Goal: Information Seeking & Learning: Learn about a topic

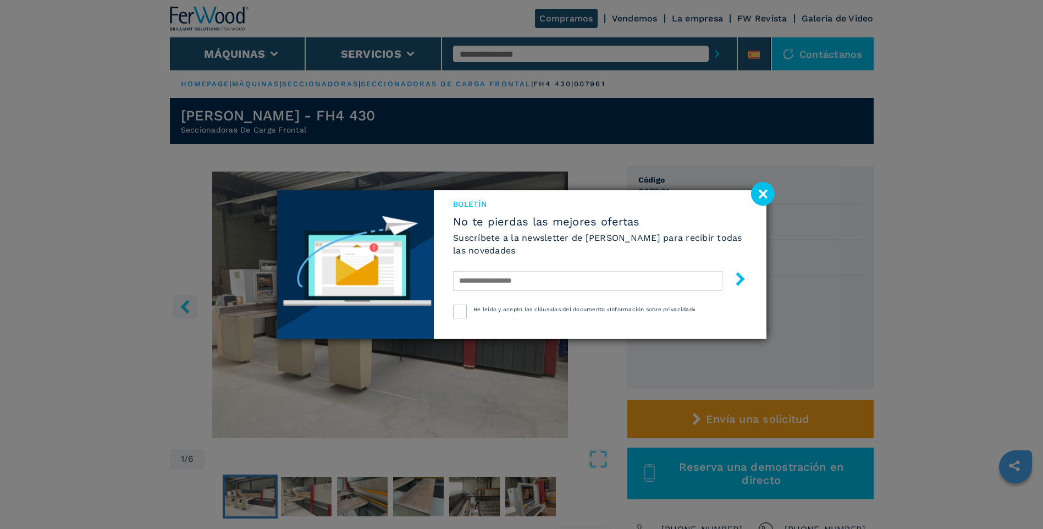
click at [341, 198] on image at bounding box center [763, 194] width 24 height 24
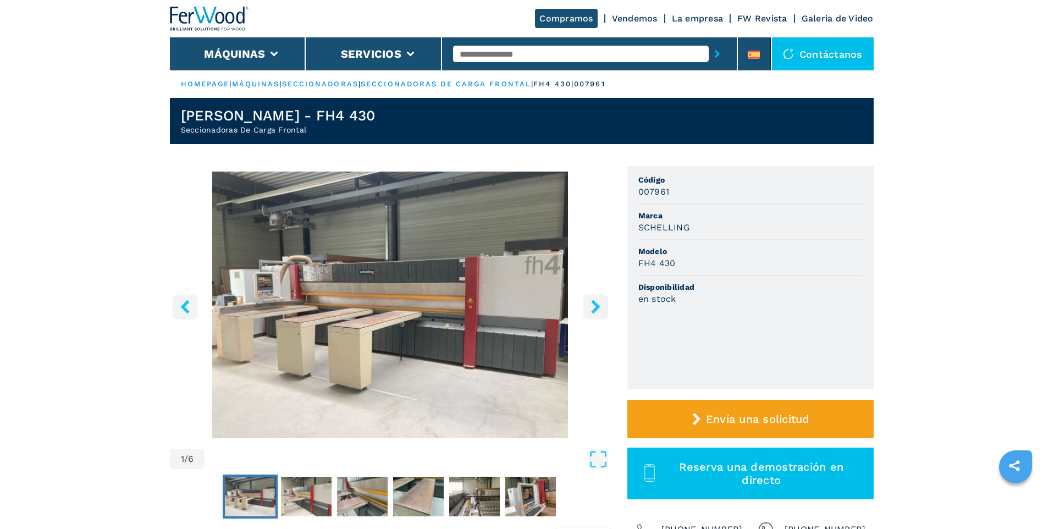
click at [341, 305] on icon "right-button" at bounding box center [596, 307] width 14 height 14
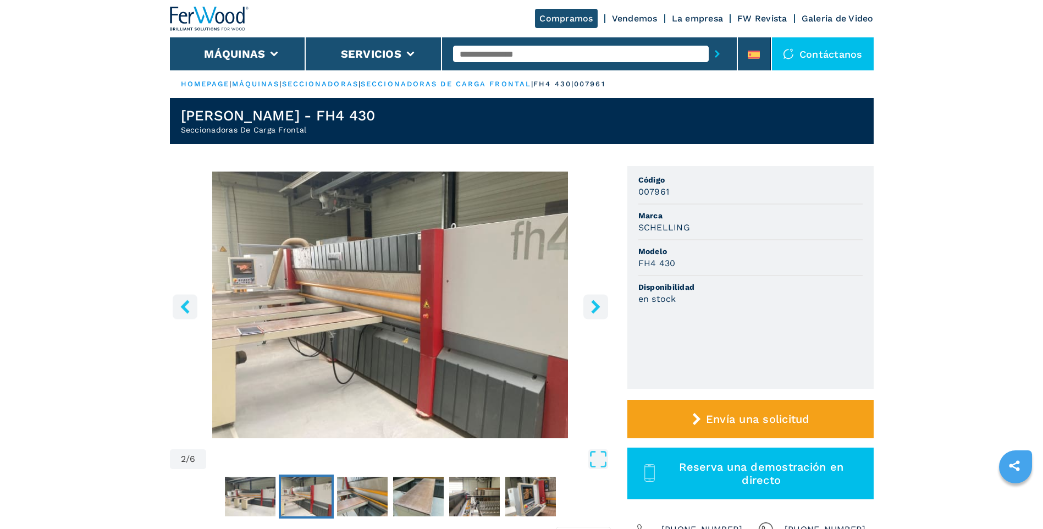
click at [341, 305] on icon "right-button" at bounding box center [596, 307] width 14 height 14
click at [341, 305] on icon "right-button" at bounding box center [595, 307] width 9 height 14
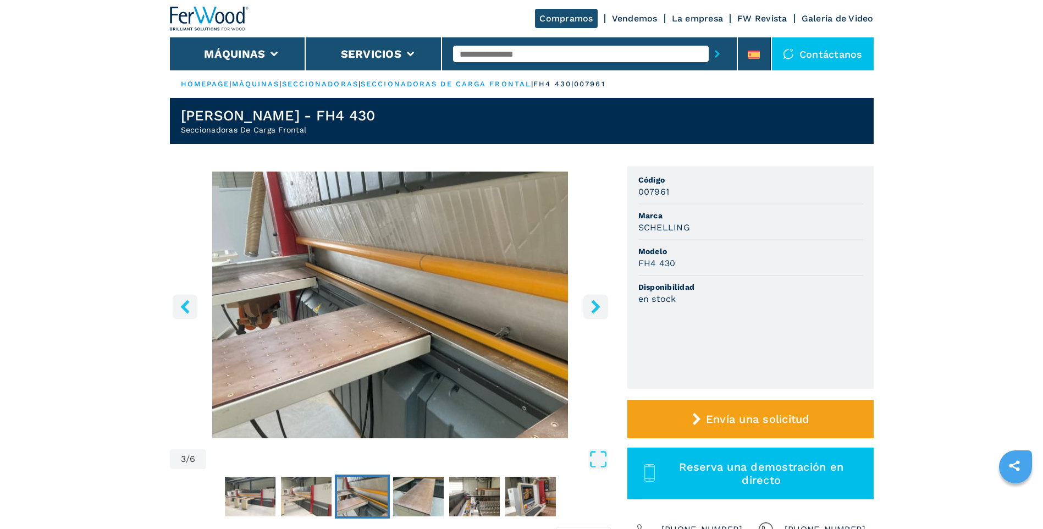
click at [341, 305] on icon "right-button" at bounding box center [595, 307] width 9 height 14
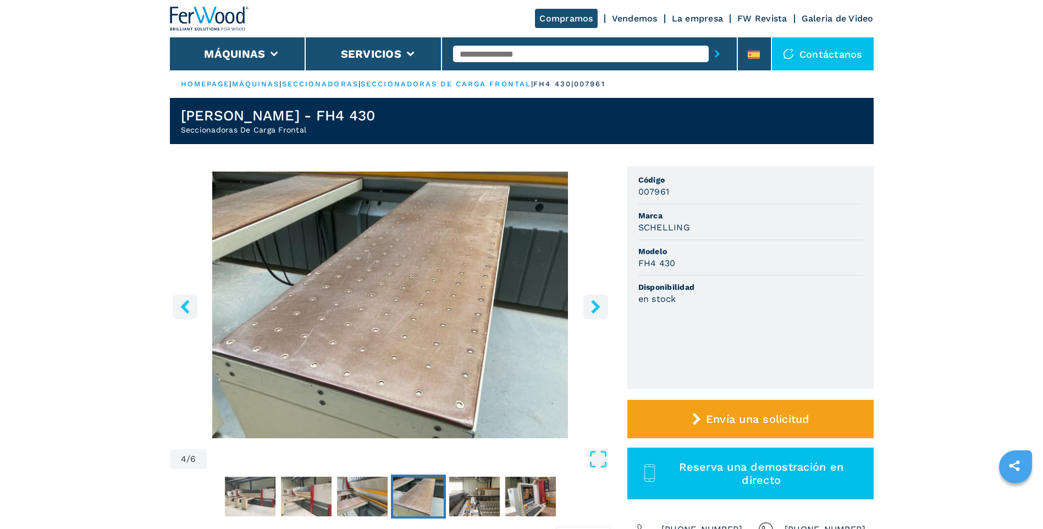
click at [341, 305] on icon "right-button" at bounding box center [595, 307] width 9 height 14
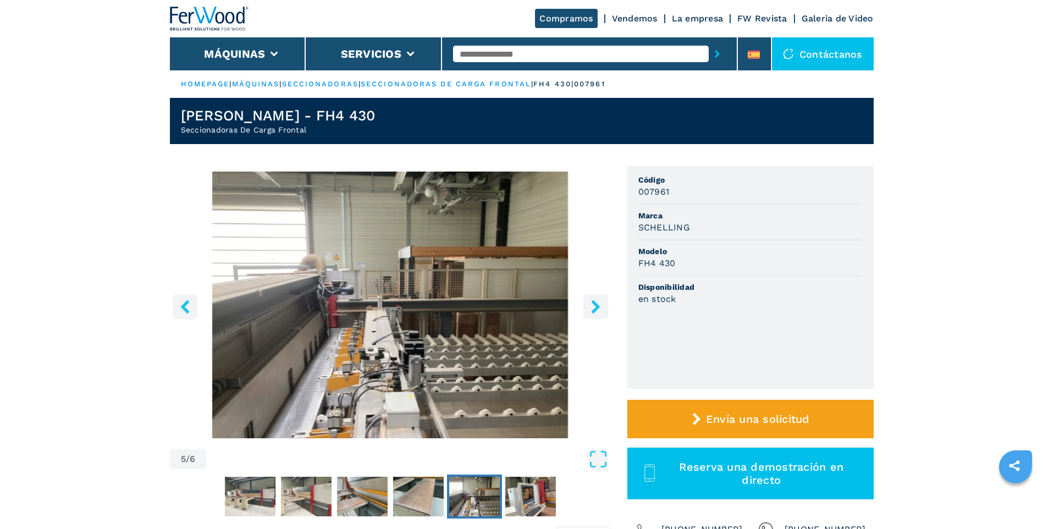
click at [341, 305] on icon "right-button" at bounding box center [595, 307] width 9 height 14
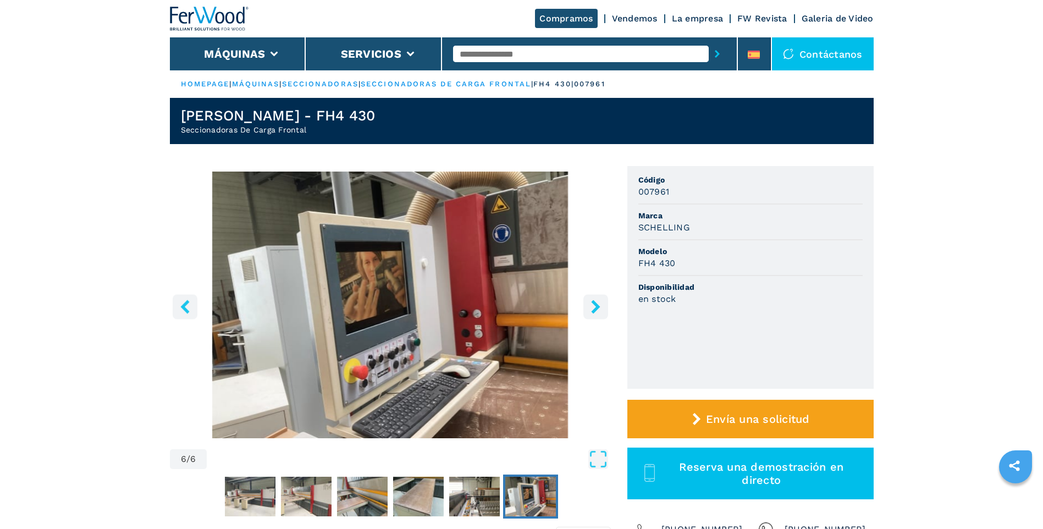
click at [341, 305] on icon "right-button" at bounding box center [595, 307] width 9 height 14
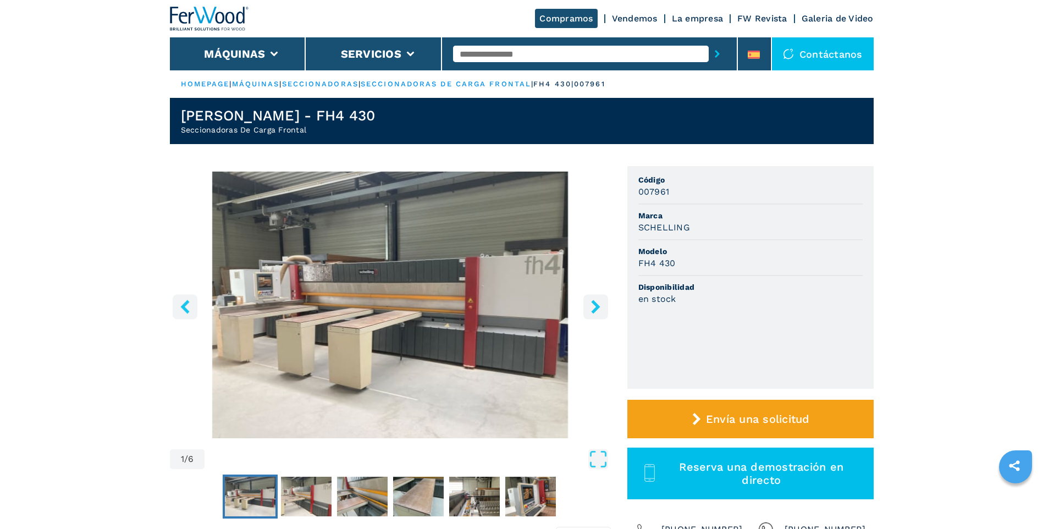
click at [341, 305] on icon "right-button" at bounding box center [595, 307] width 9 height 14
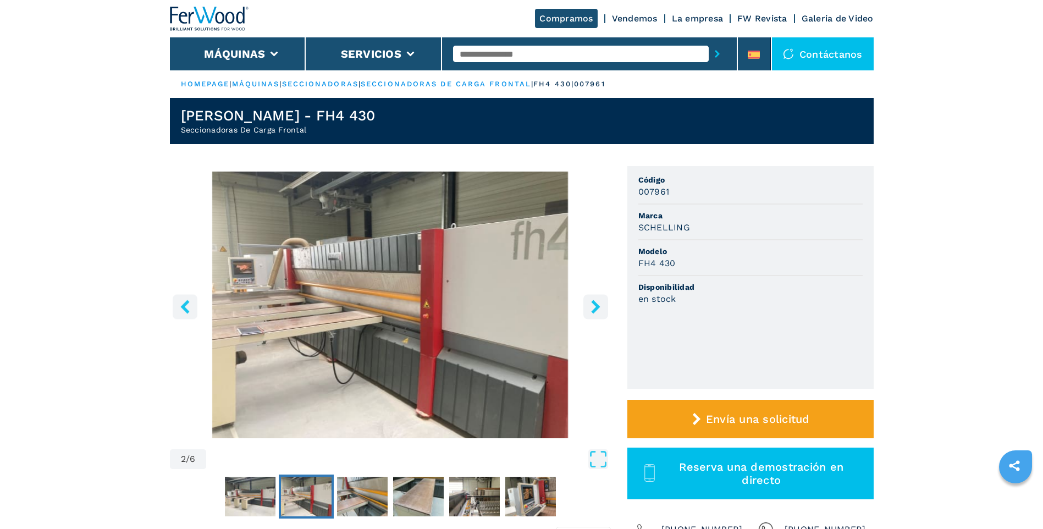
click at [341, 305] on icon "right-button" at bounding box center [595, 307] width 9 height 14
click at [185, 308] on icon "left-button" at bounding box center [184, 307] width 9 height 14
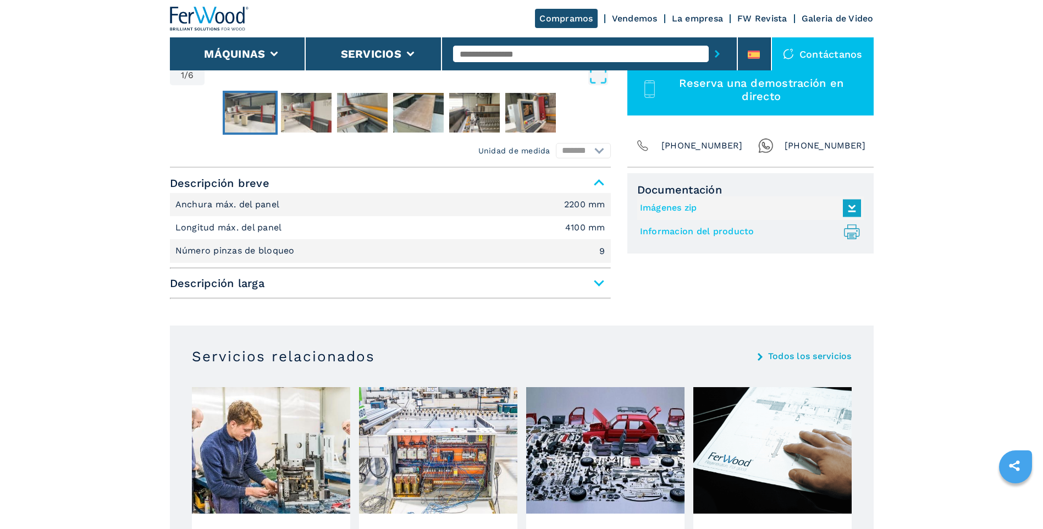
scroll to position [385, 0]
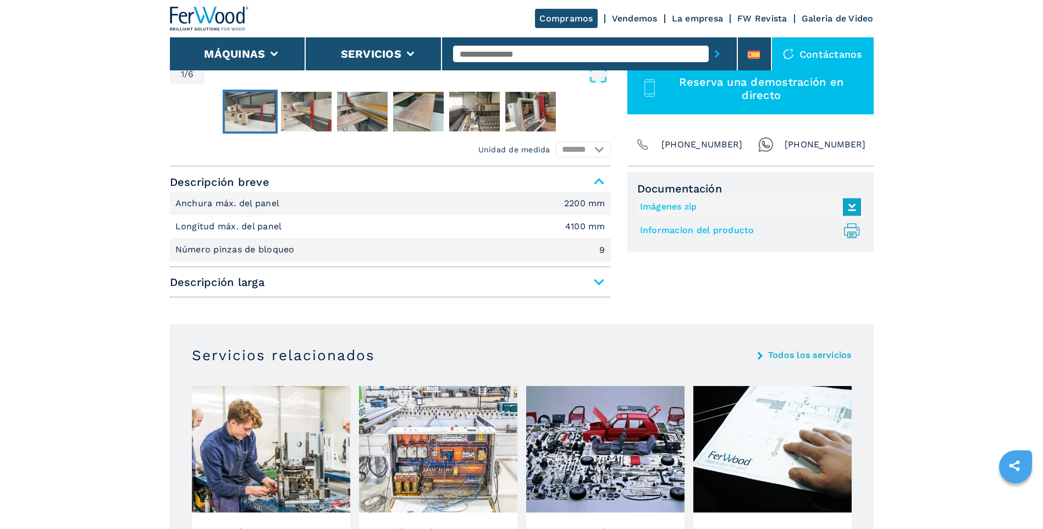
click at [341, 291] on span "Descripción larga" at bounding box center [390, 282] width 441 height 20
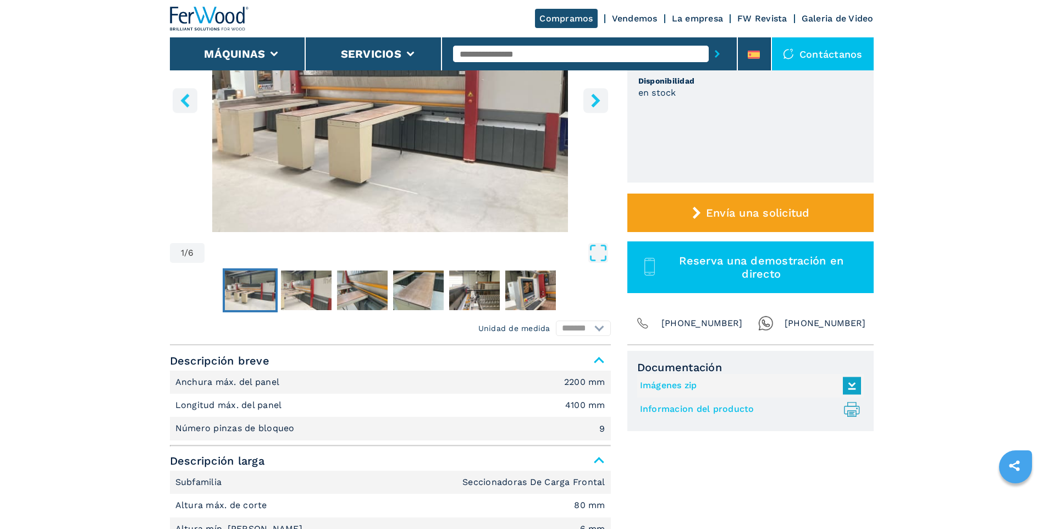
scroll to position [165, 0]
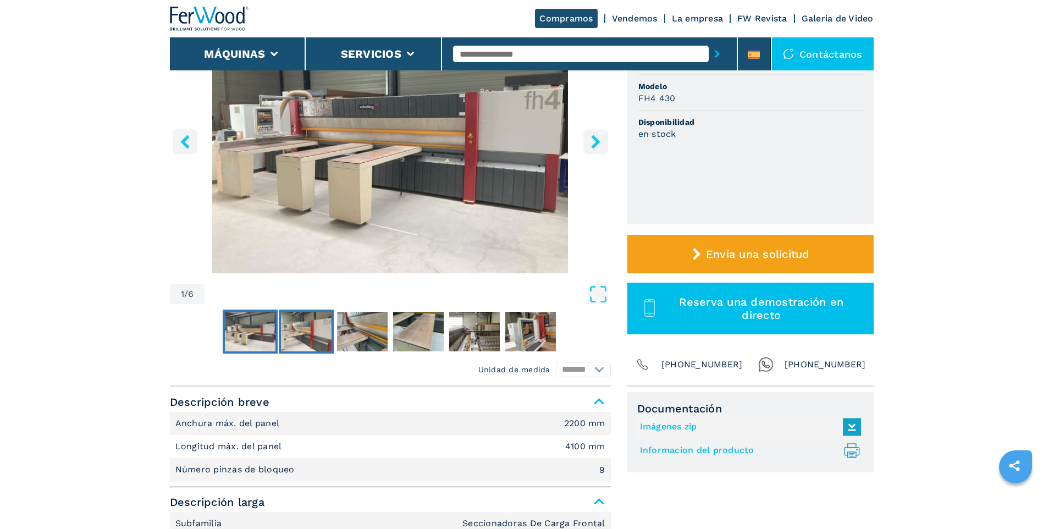
click at [300, 344] on img "Go to Slide 2" at bounding box center [306, 332] width 51 height 40
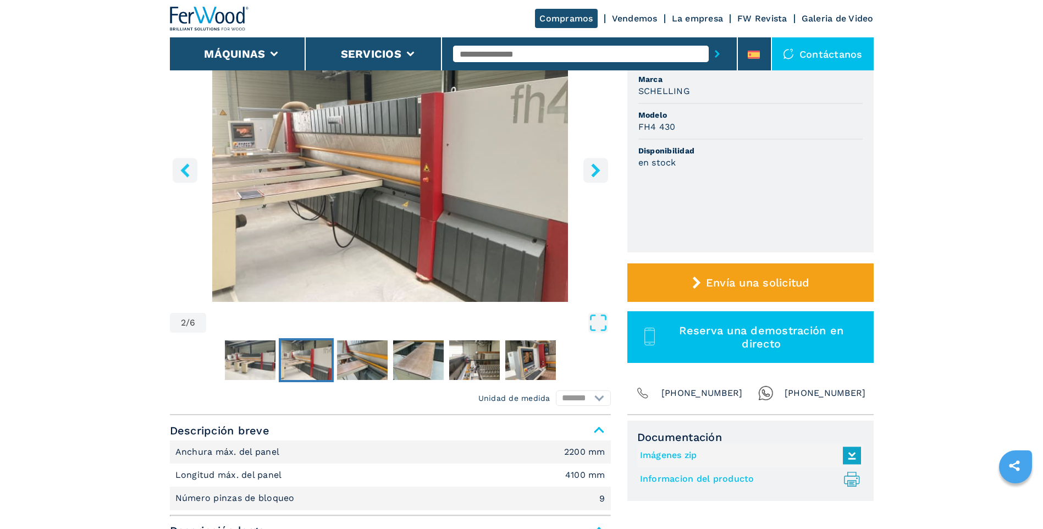
scroll to position [110, 0]
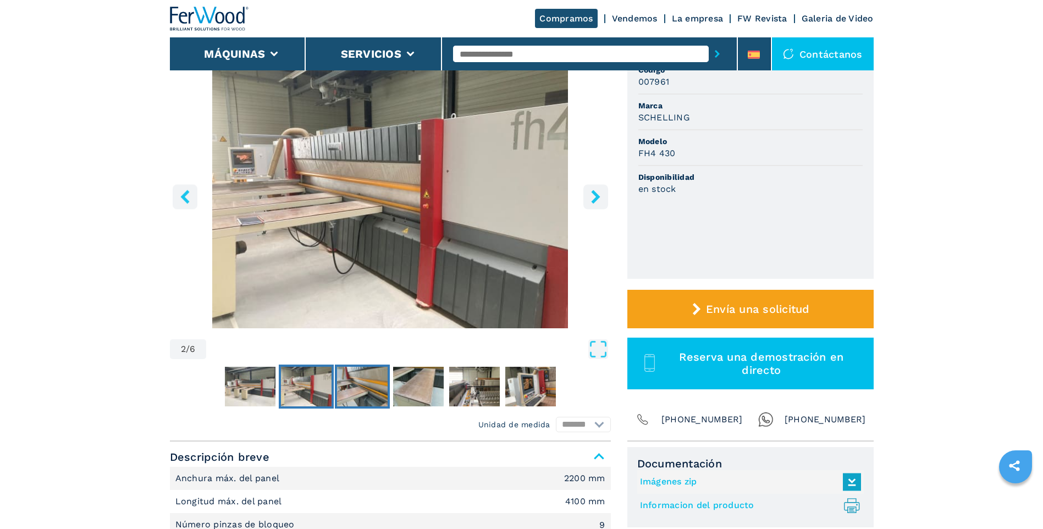
click at [341, 378] on img "Go to Slide 3" at bounding box center [362, 387] width 51 height 40
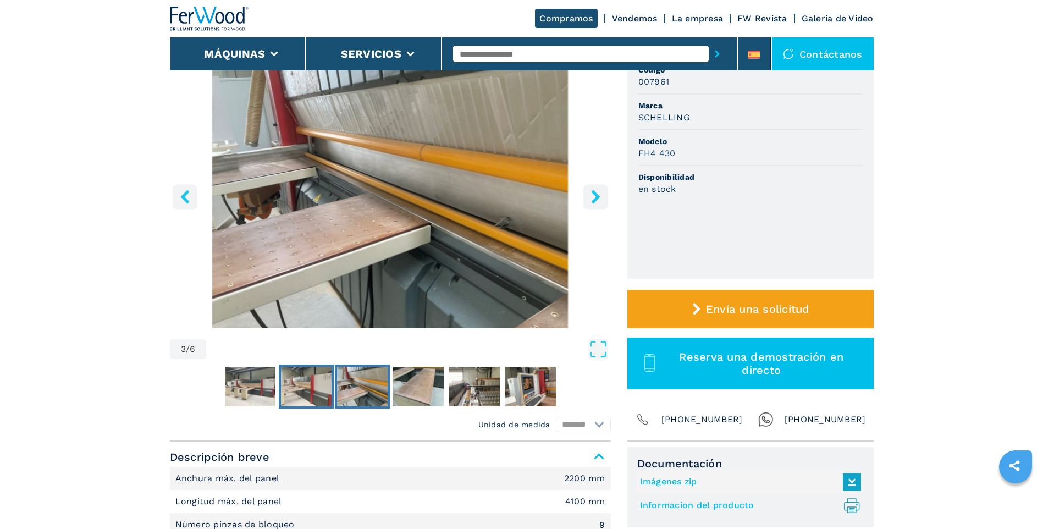
click at [326, 378] on img "Go to Slide 2" at bounding box center [306, 387] width 51 height 40
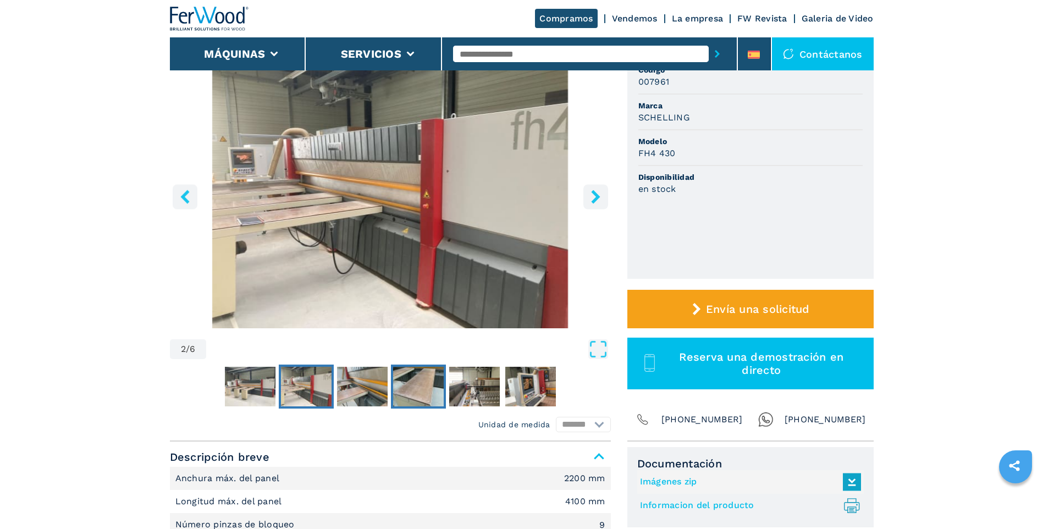
click at [341, 378] on img "Go to Slide 4" at bounding box center [418, 387] width 51 height 40
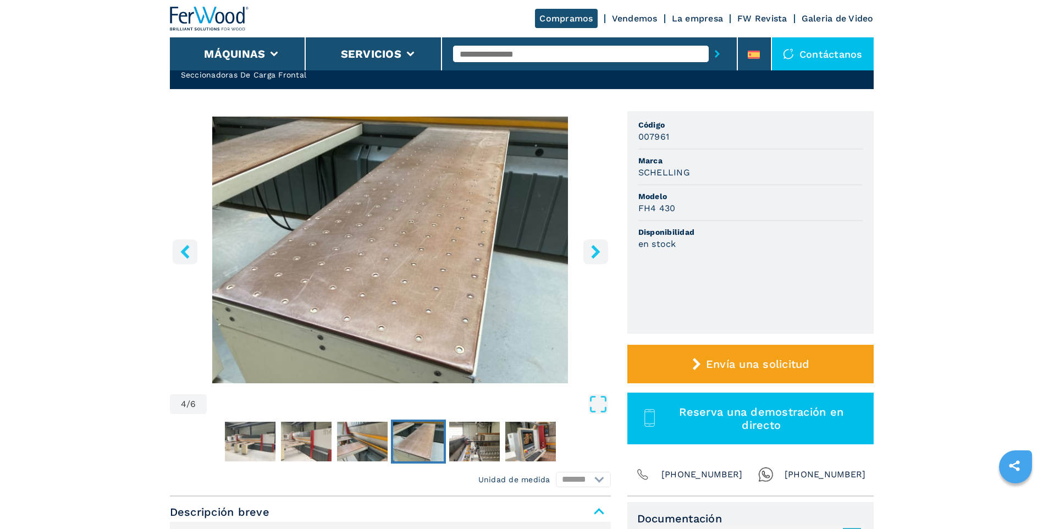
scroll to position [0, 0]
